Goal: Communication & Community: Answer question/provide support

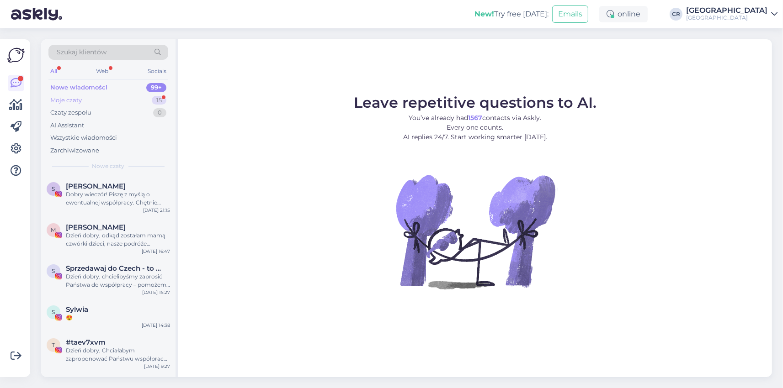
click at [118, 98] on div "Moje czaty 15" at bounding box center [108, 100] width 120 height 13
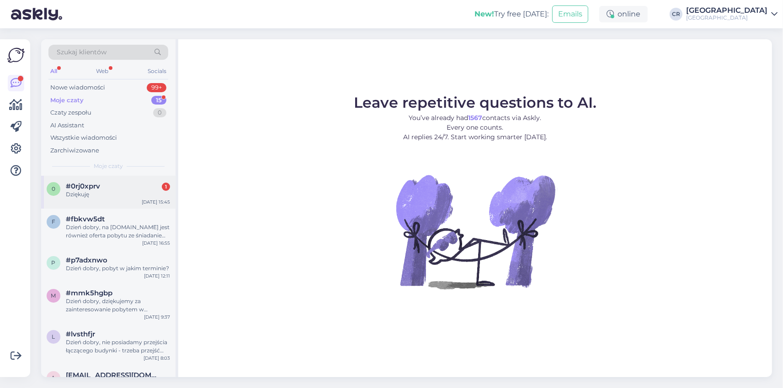
click at [115, 190] on div "Dziękuję" at bounding box center [118, 194] width 104 height 8
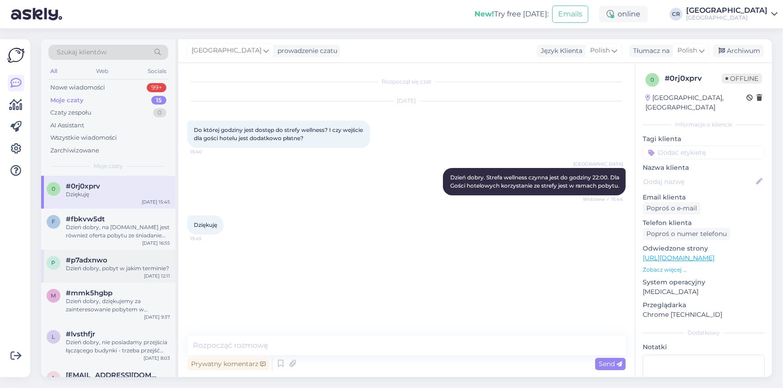
click at [122, 255] on div "p #p7adxnwo Dzień dobry, pobyt w jakim terminie? [DATE] 12:11" at bounding box center [108, 266] width 134 height 33
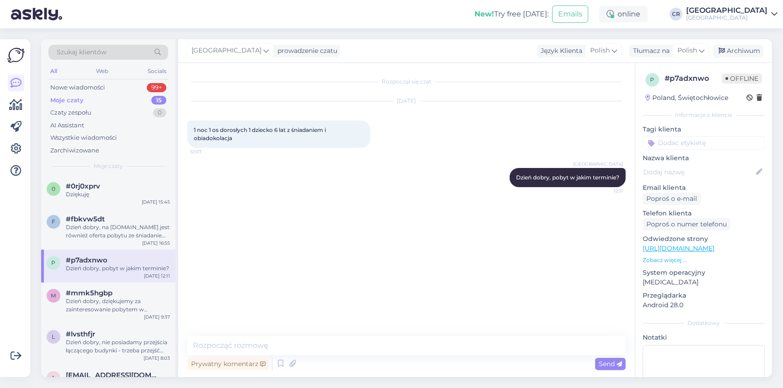
click at [110, 78] on div "All Web Socials" at bounding box center [108, 72] width 120 height 14
click at [105, 88] on div "Nowe wiadomości 99+" at bounding box center [108, 87] width 120 height 13
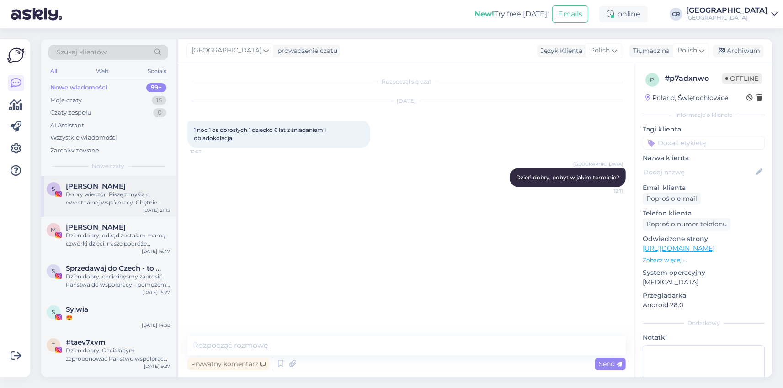
click at [133, 189] on div "[PERSON_NAME]" at bounding box center [118, 186] width 104 height 8
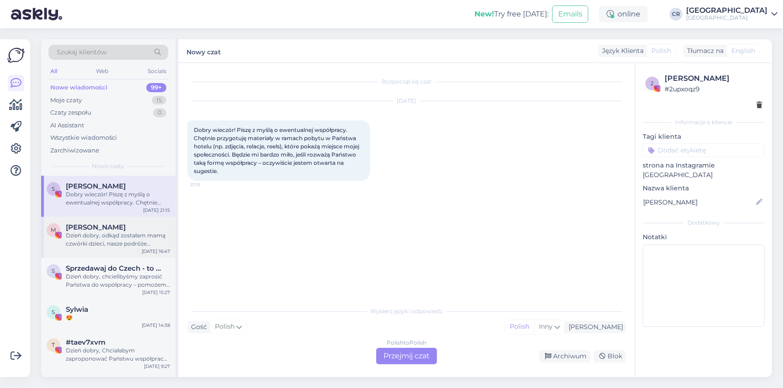
click at [121, 235] on div "Dzień dobry, odkąd zostałam mamą czwórki dzieci, nasze podróże wyglądają zupełn…" at bounding box center [118, 240] width 104 height 16
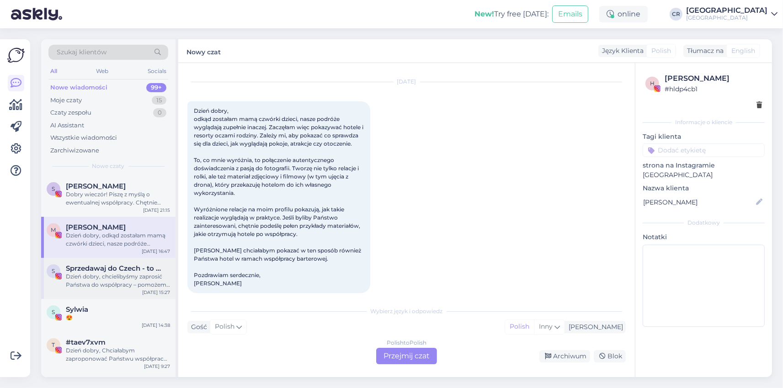
click at [127, 273] on div "Dzień dobry, chcielibyśmy zaprosić Państwa do współpracy – pomożemy dotrzeć do …" at bounding box center [118, 281] width 104 height 16
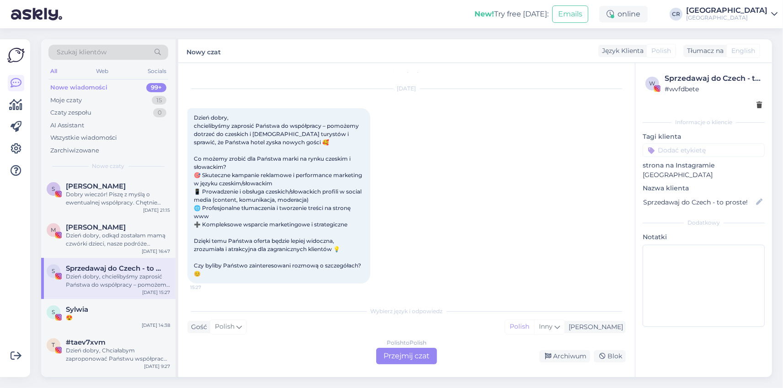
scroll to position [12, 0]
click at [107, 309] on div "Sylwia" at bounding box center [118, 310] width 104 height 8
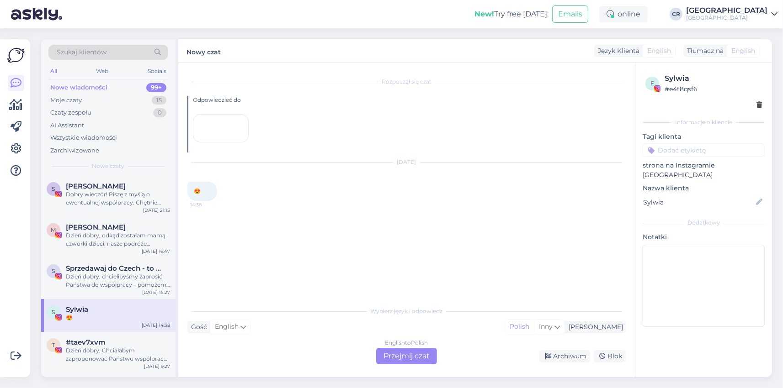
scroll to position [0, 0]
click at [81, 103] on div "Moje czaty" at bounding box center [66, 100] width 32 height 9
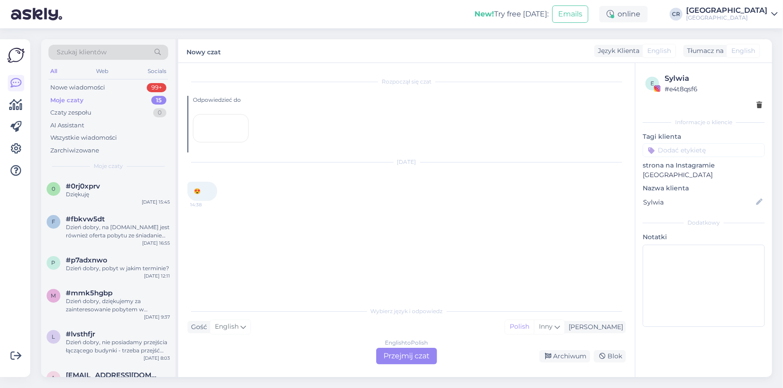
click at [218, 143] on div at bounding box center [221, 128] width 56 height 28
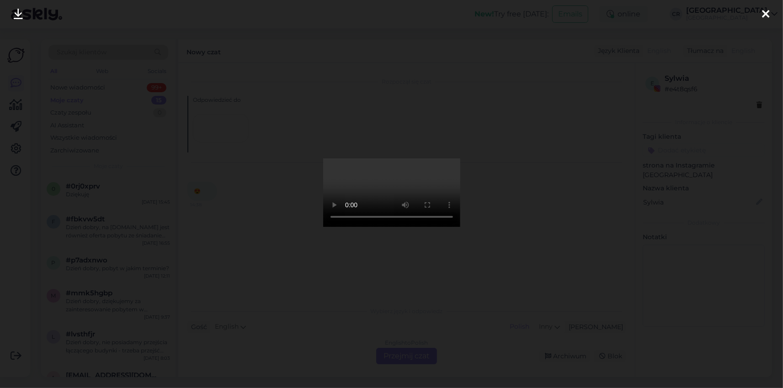
click at [767, 12] on icon at bounding box center [765, 15] width 7 height 12
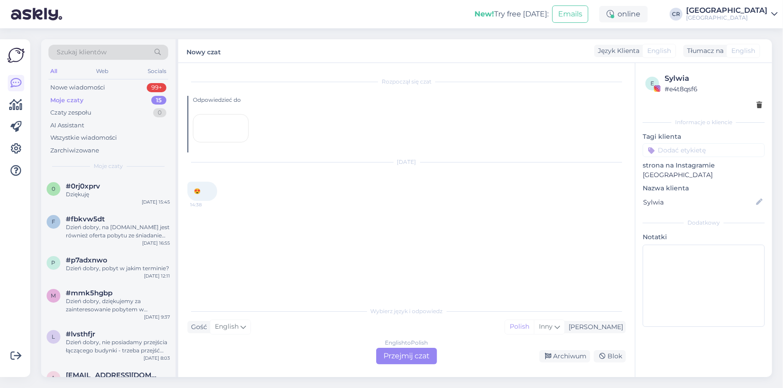
click at [123, 96] on div "Moje czaty 15" at bounding box center [108, 100] width 120 height 13
